Goal: Find specific page/section: Find specific page/section

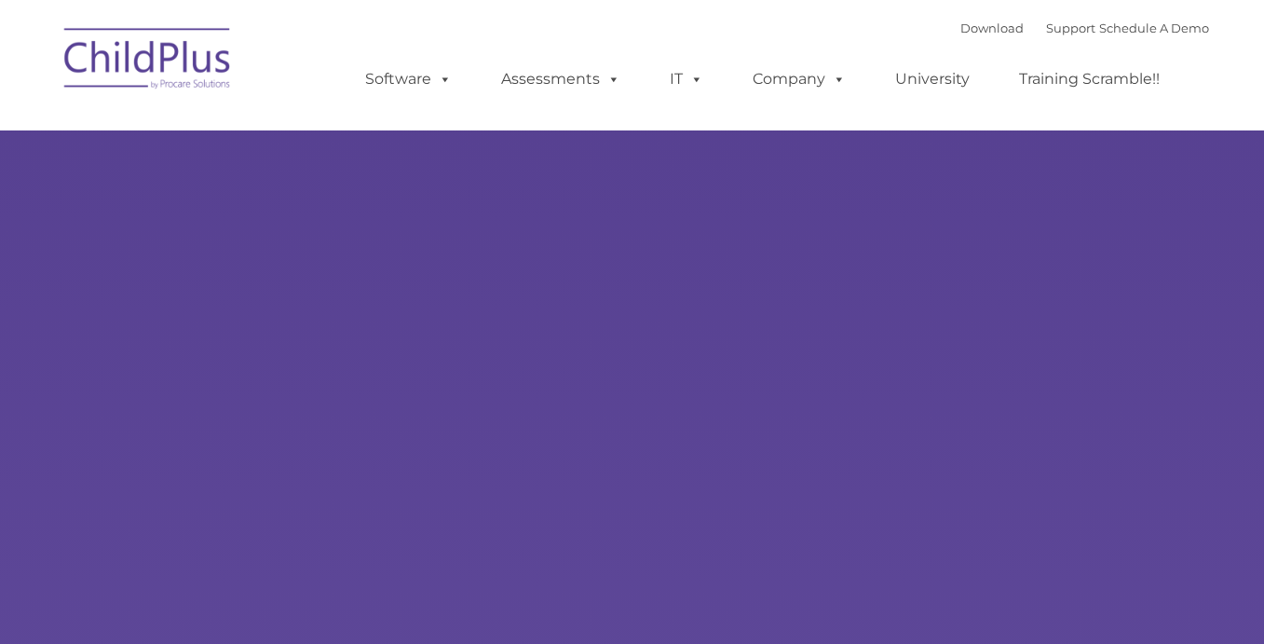
select select "MEDIUM"
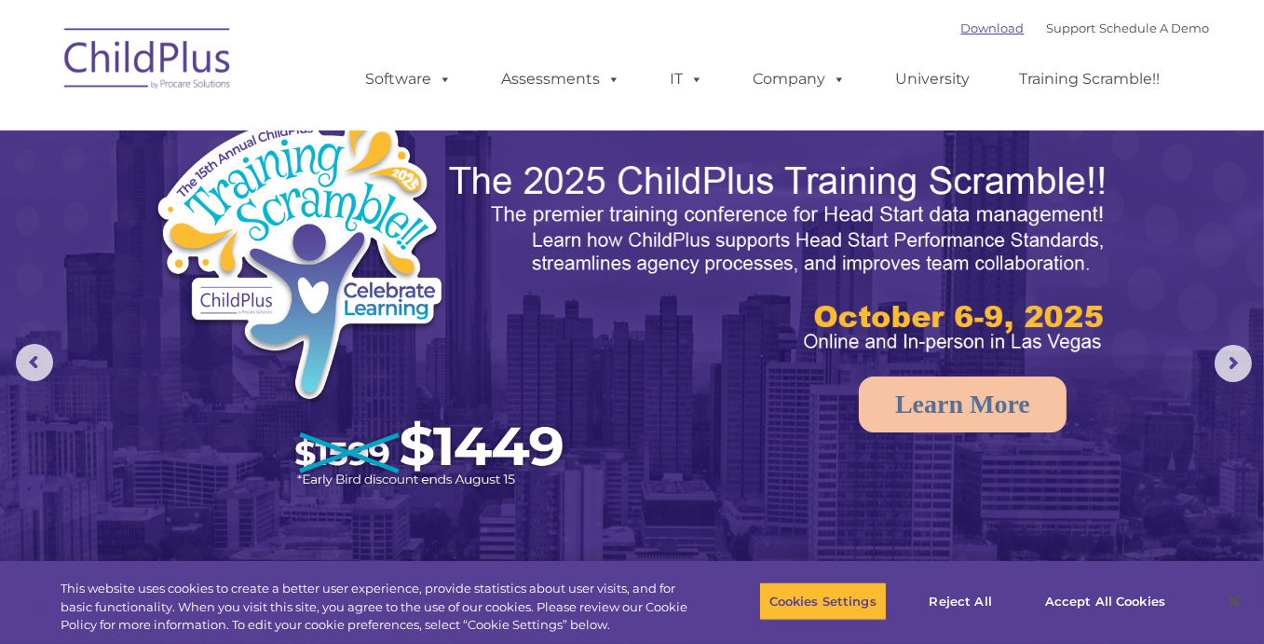
click at [963, 28] on link "Download" at bounding box center [992, 27] width 63 height 15
click at [1054, 36] on div "Download Support | Schedule A Demo " at bounding box center [1085, 28] width 249 height 28
click at [1058, 26] on link "Support" at bounding box center [1071, 27] width 49 height 15
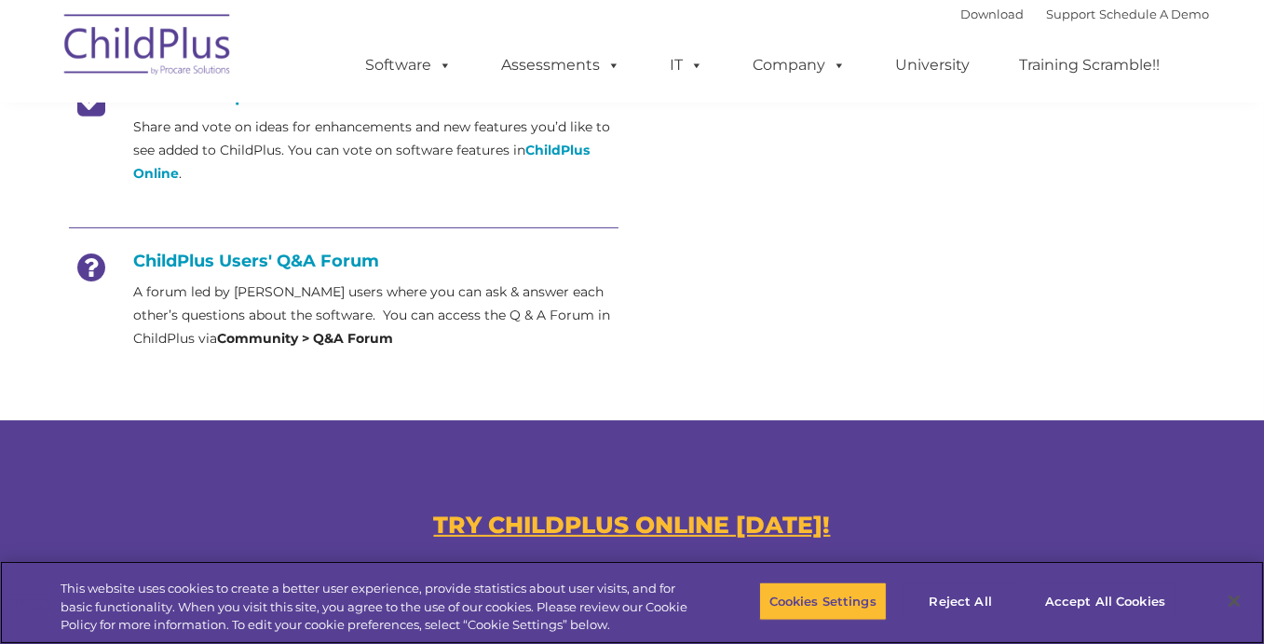
scroll to position [932, 0]
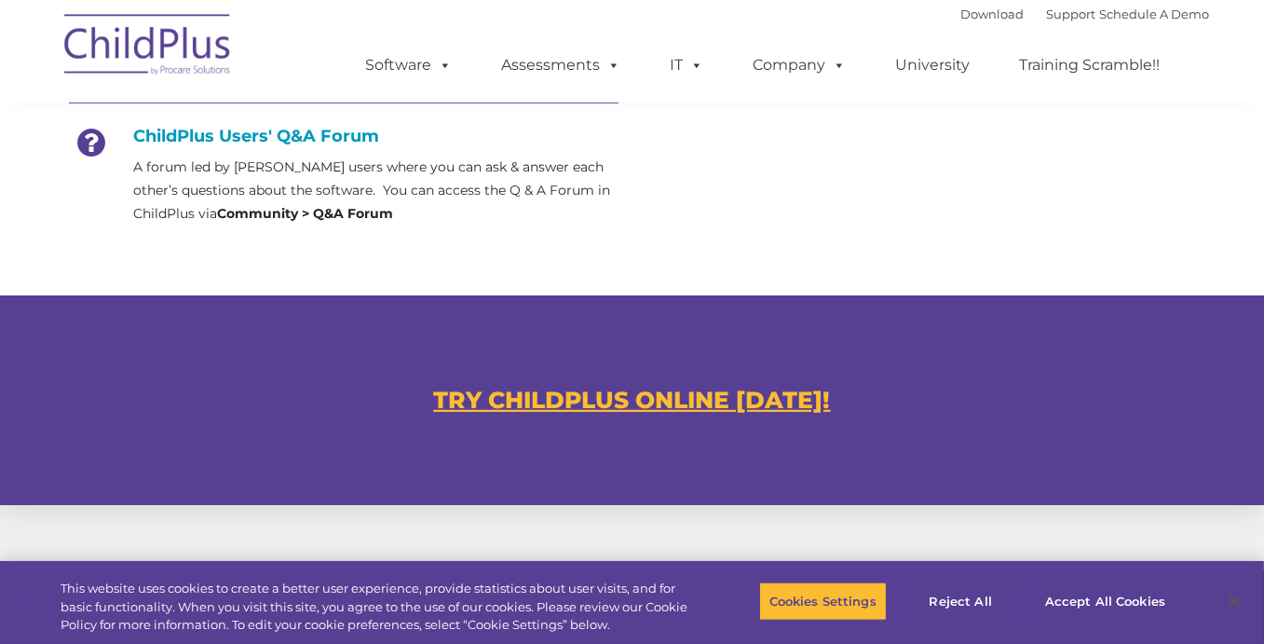
click at [740, 389] on u "TRY CHILDPLUS ONLINE TODAY!" at bounding box center [632, 400] width 397 height 28
